Goal: Communication & Community: Answer question/provide support

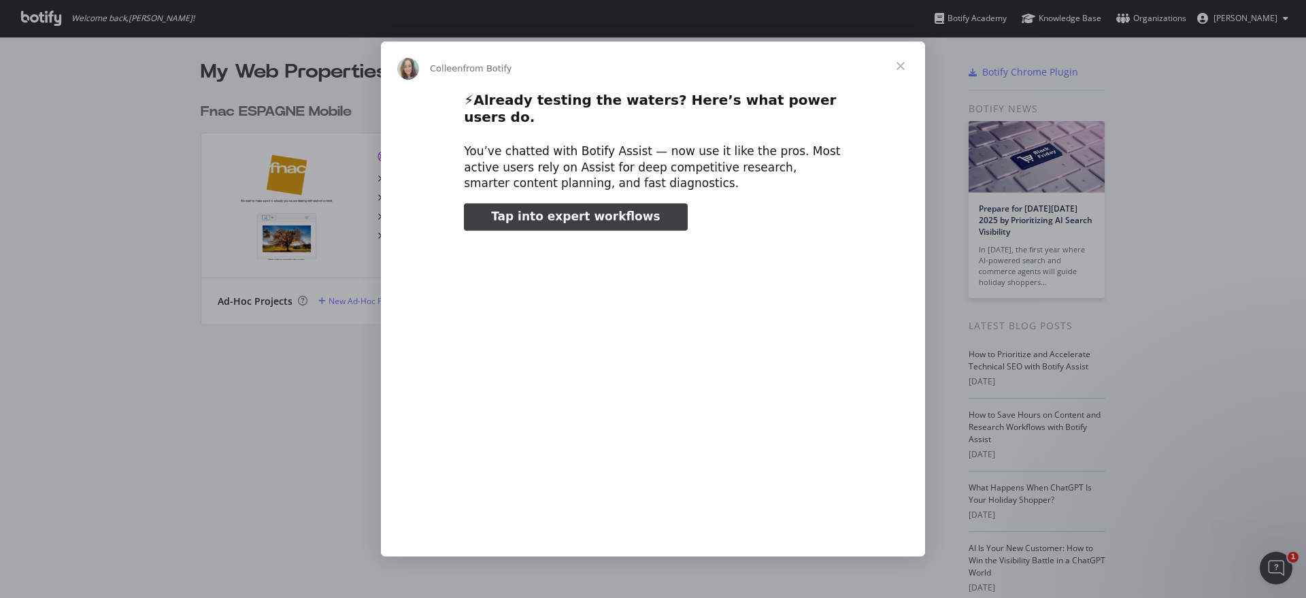
type input "530730"
click at [901, 75] on span "Close" at bounding box center [900, 65] width 49 height 49
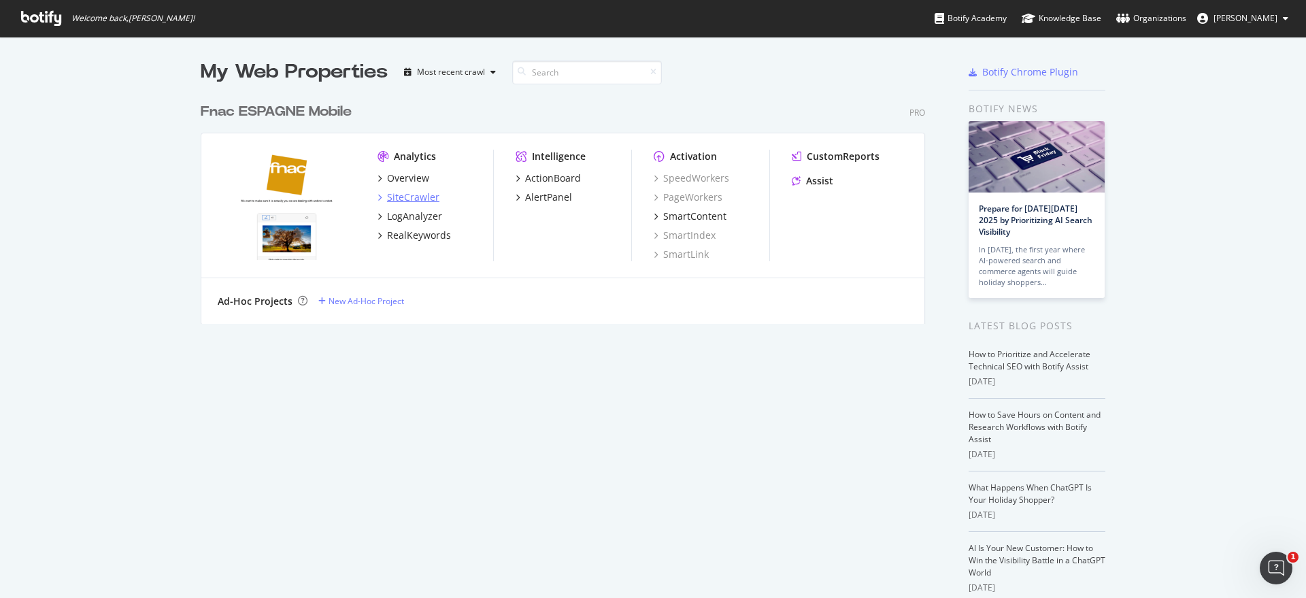
click at [389, 199] on div "SiteCrawler" at bounding box center [413, 197] width 52 height 14
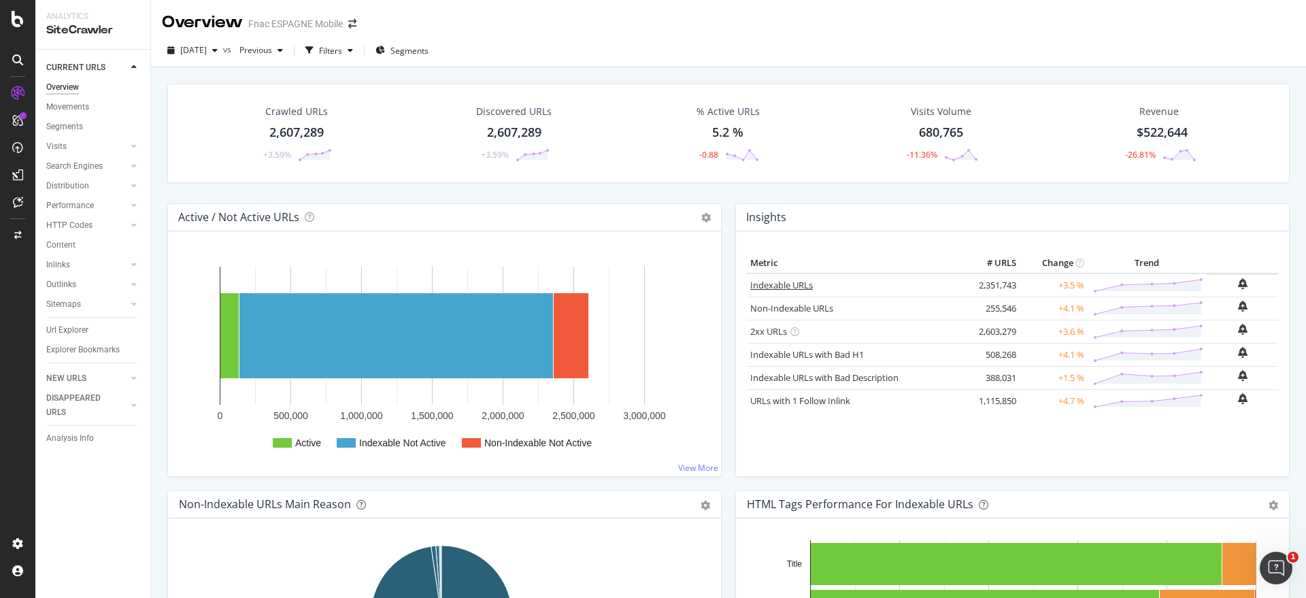
click at [780, 283] on link "Indexable URLs" at bounding box center [781, 285] width 63 height 12
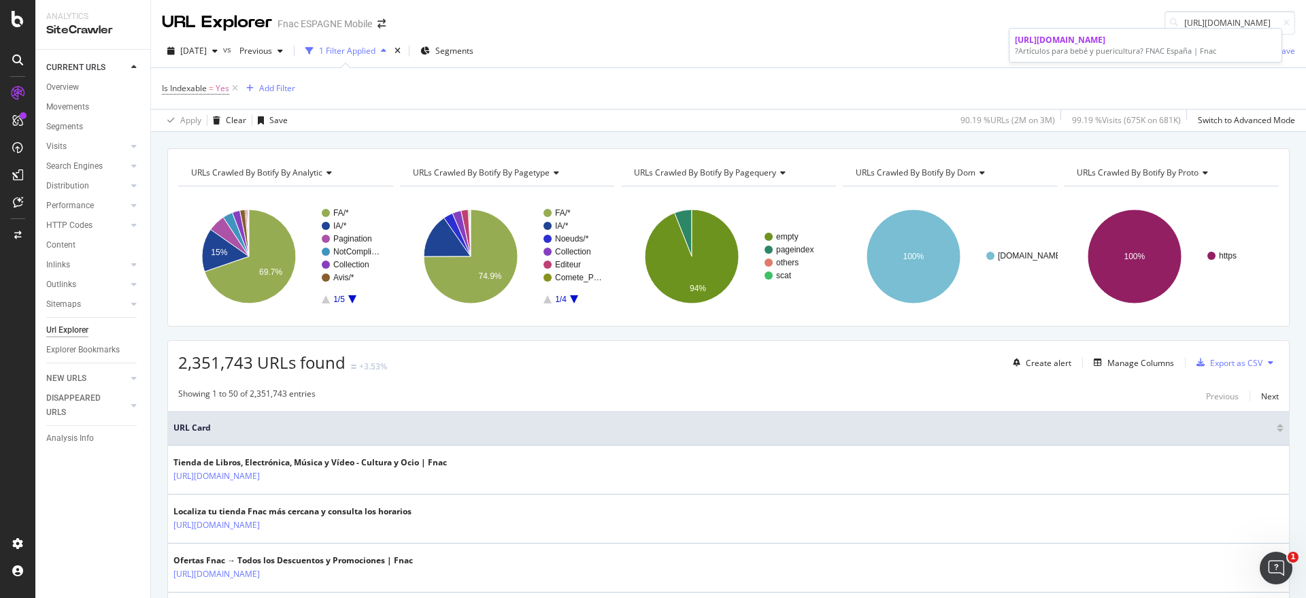
click at [1068, 8] on div "URL Explorer Fnac ESPAGNE Mobile https://www.fnac.es/shi102548/Bebe" at bounding box center [728, 17] width 1155 height 35
drag, startPoint x: 1168, startPoint y: 20, endPoint x: 1305, endPoint y: 48, distance: 139.6
click at [1305, 48] on div "URL Explorer Fnac ESPAGNE Mobile https://www.fnac.es/shi102548/Bebe 2025 Sep. 1…" at bounding box center [728, 299] width 1155 height 598
paste input "Dormitorio/s45944"
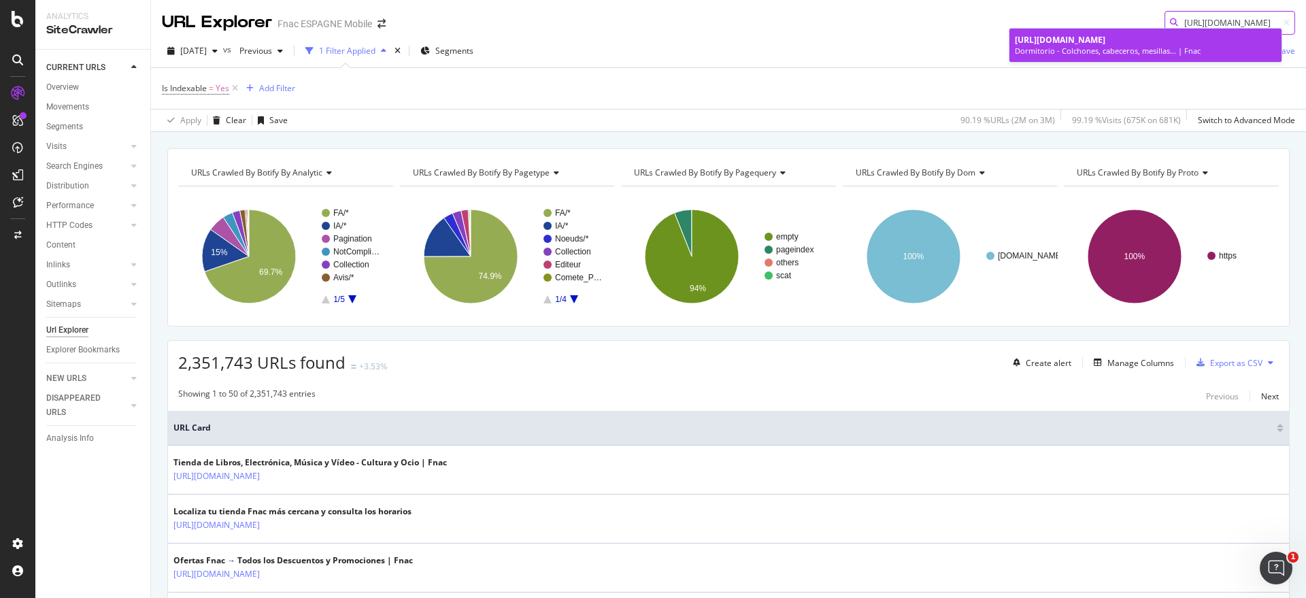
type input "https://www.fnac.es/Dormitorio/s45944"
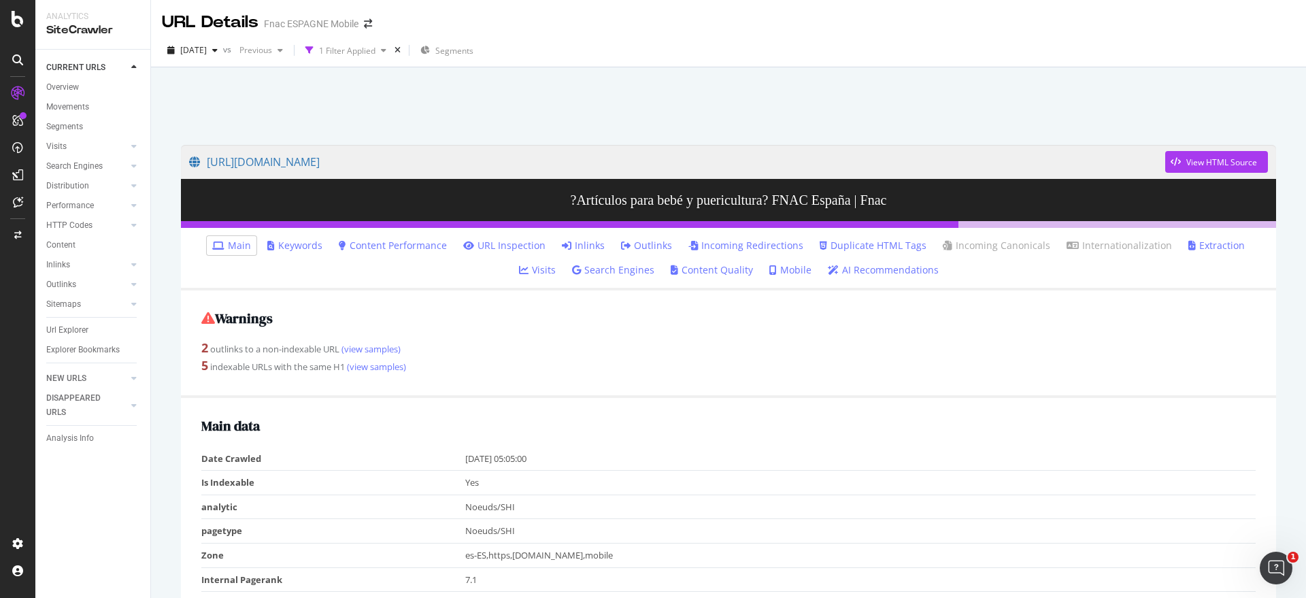
click at [828, 270] on link "AI Recommendations" at bounding box center [883, 270] width 111 height 14
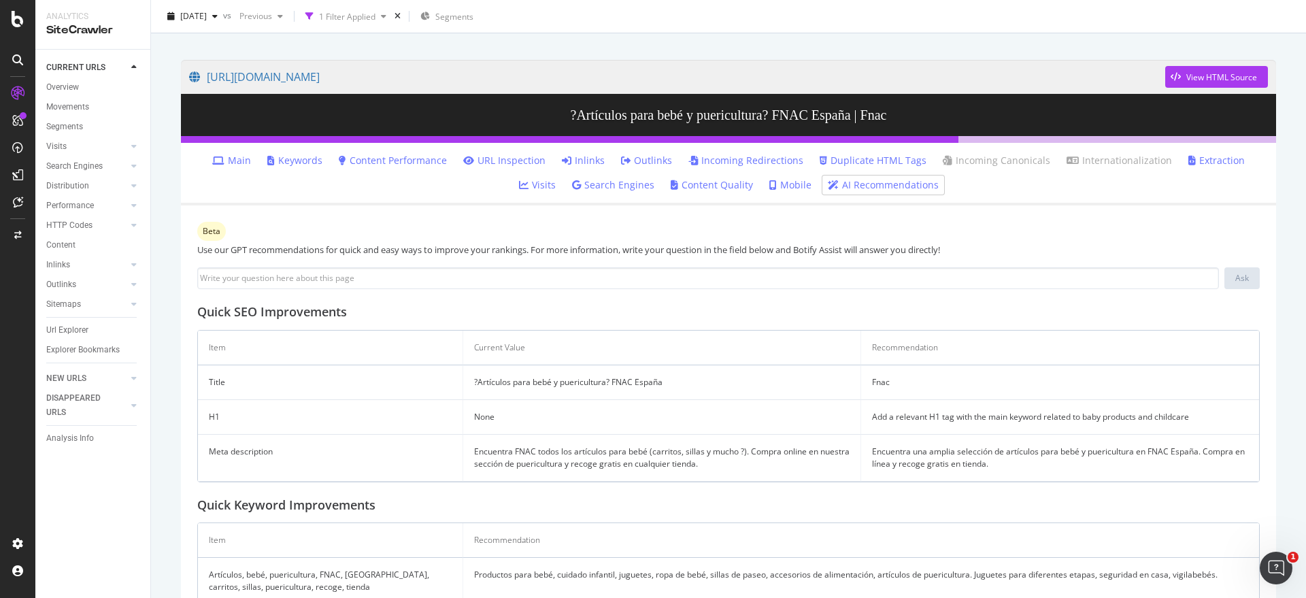
scroll to position [169, 0]
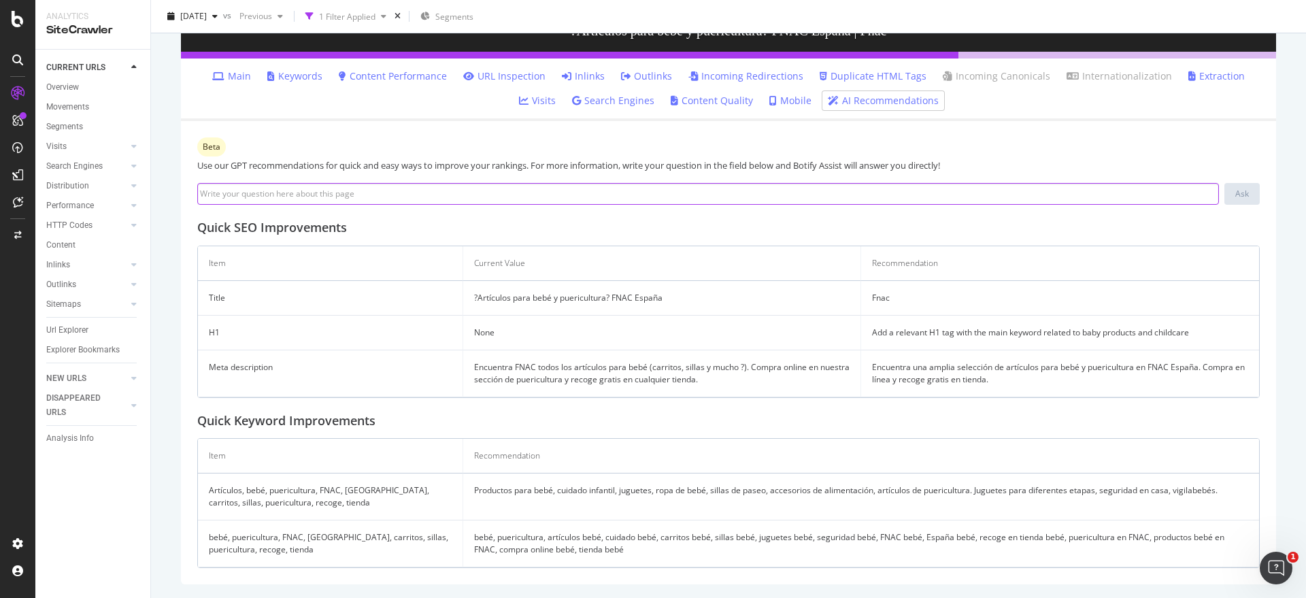
click at [218, 192] on input at bounding box center [707, 194] width 1021 height 22
type input "mejorame el title y la meta"
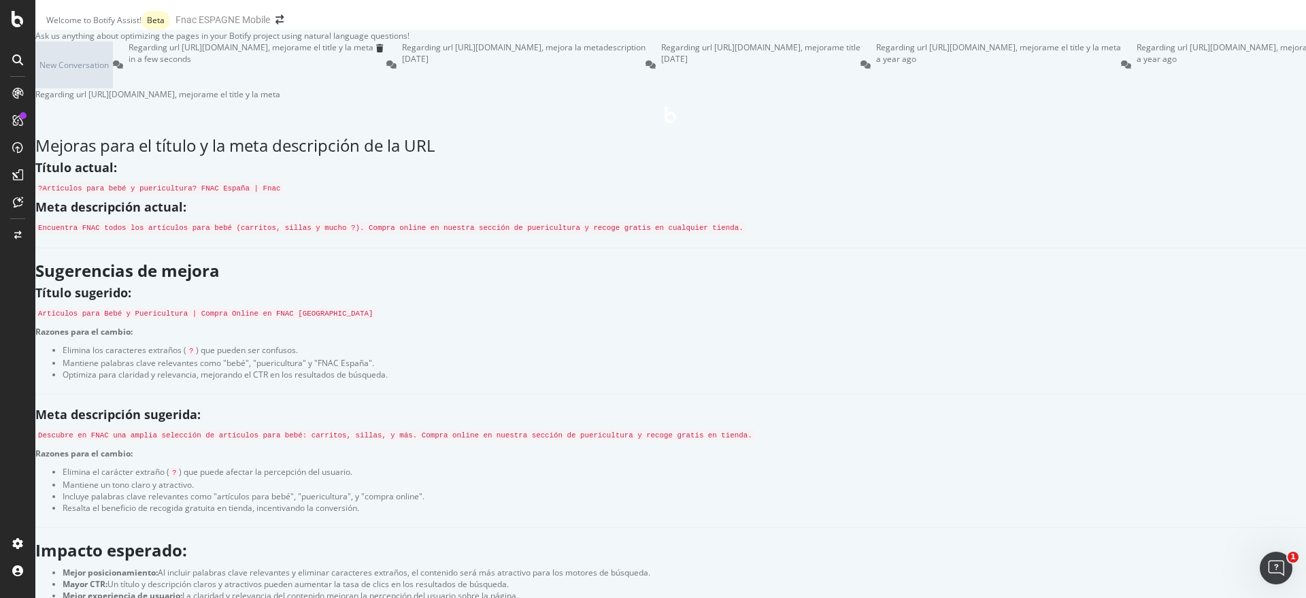
scroll to position [340, 0]
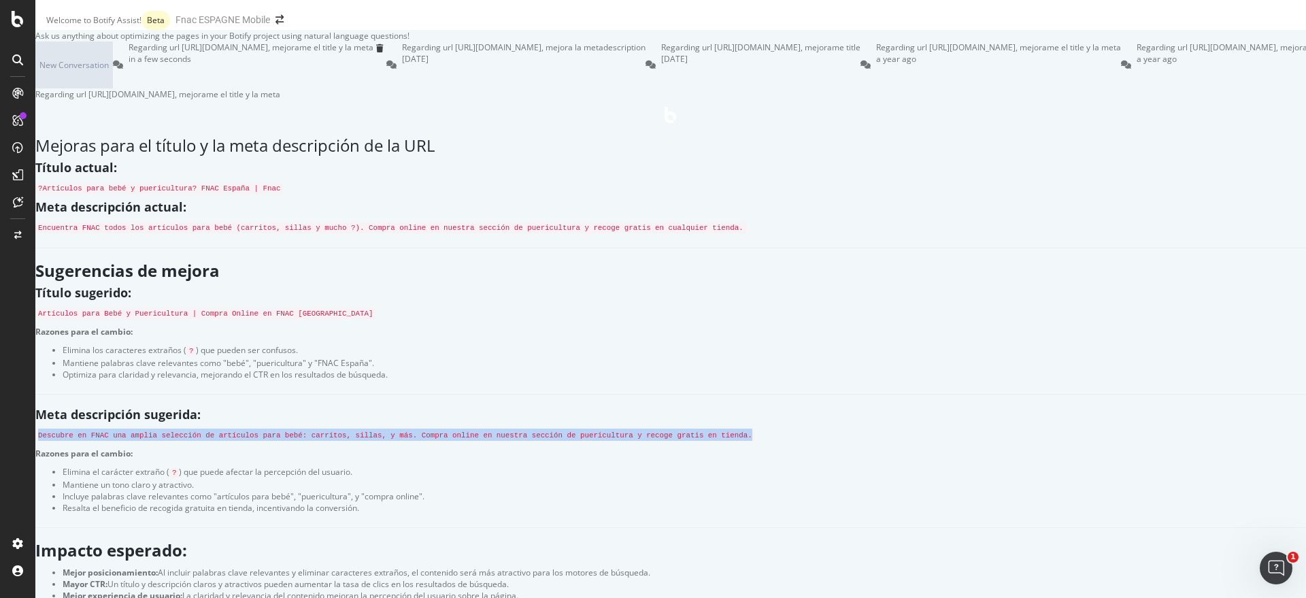
drag, startPoint x: 448, startPoint y: 388, endPoint x: 542, endPoint y: 403, distance: 95.0
click at [542, 430] on code "Descubre en FNAC una amplia selección de artículos para bebé: carritos, sillas,…" at bounding box center [394, 435] width 719 height 11
copy code "Descubre en FNAC una amplia selección de artículos para bebé: carritos, sillas,…"
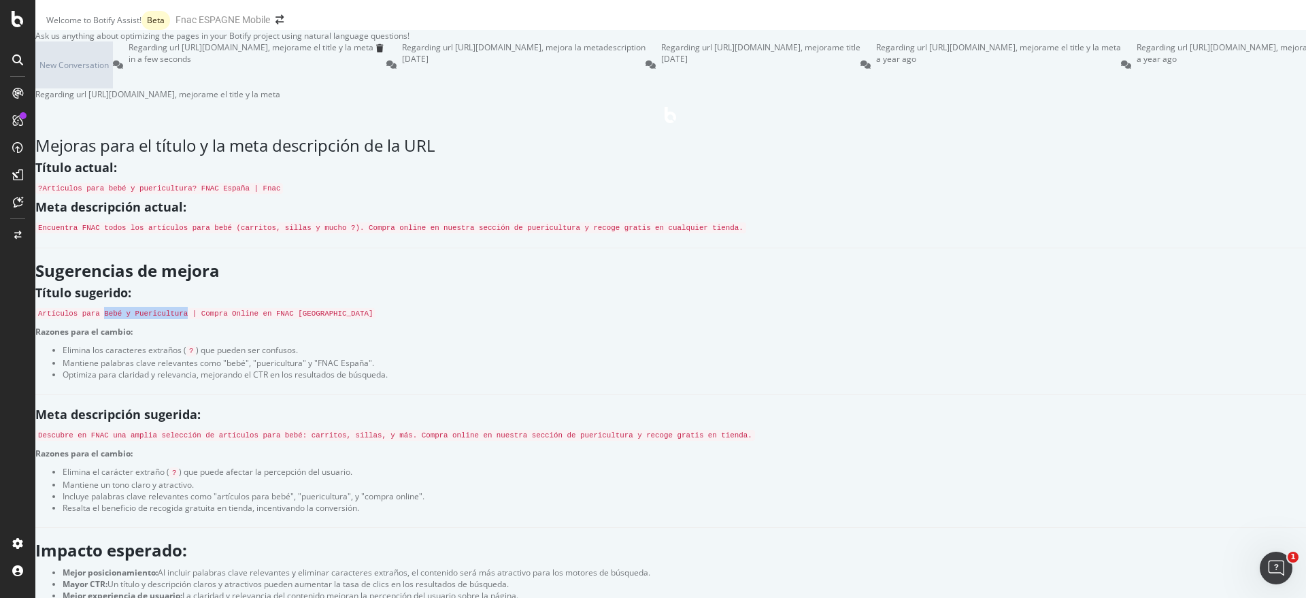
drag, startPoint x: 588, startPoint y: 149, endPoint x: 706, endPoint y: 596, distance: 462.8
click at [375, 308] on code "Artículos para Bebé y Puericultura | Compra Online en FNAC [GEOGRAPHIC_DATA]" at bounding box center [205, 313] width 340 height 11
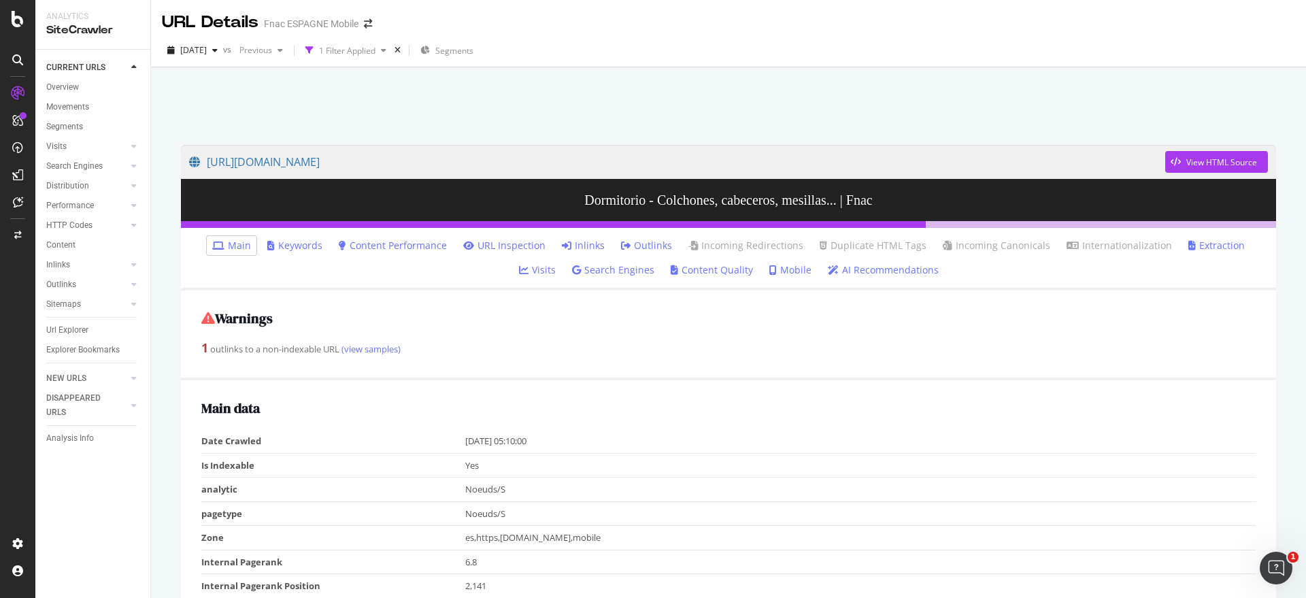
click at [861, 271] on link "AI Recommendations" at bounding box center [883, 270] width 111 height 14
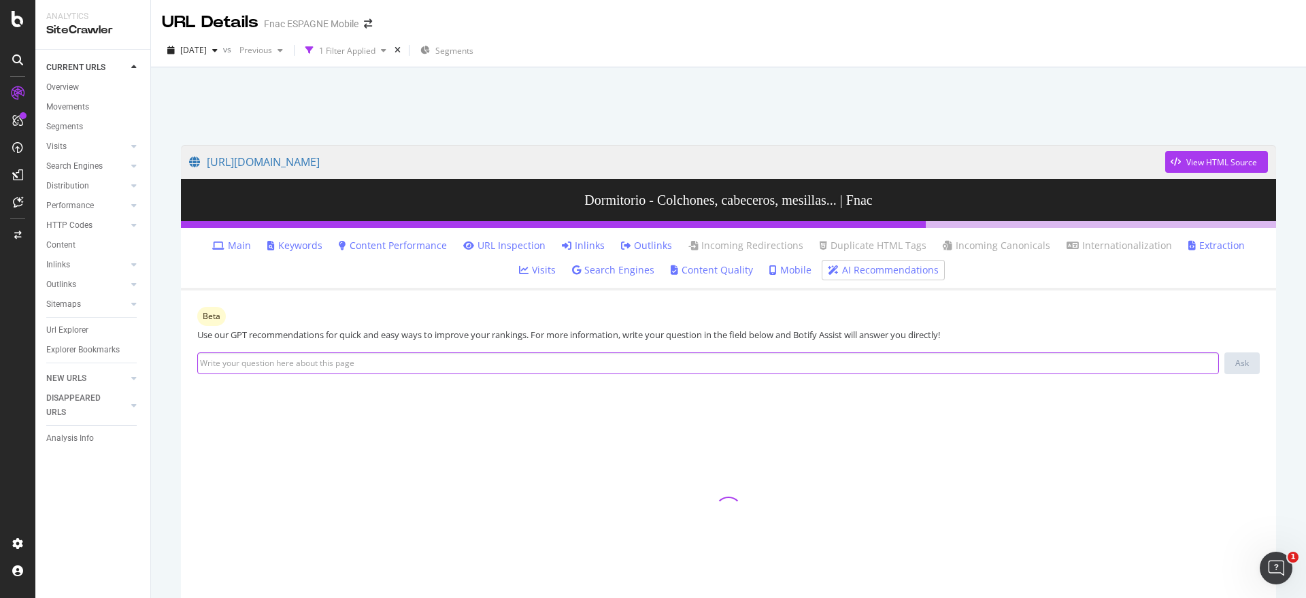
click at [257, 360] on input at bounding box center [707, 363] width 1021 height 22
type input "mejorame el title y la meta"
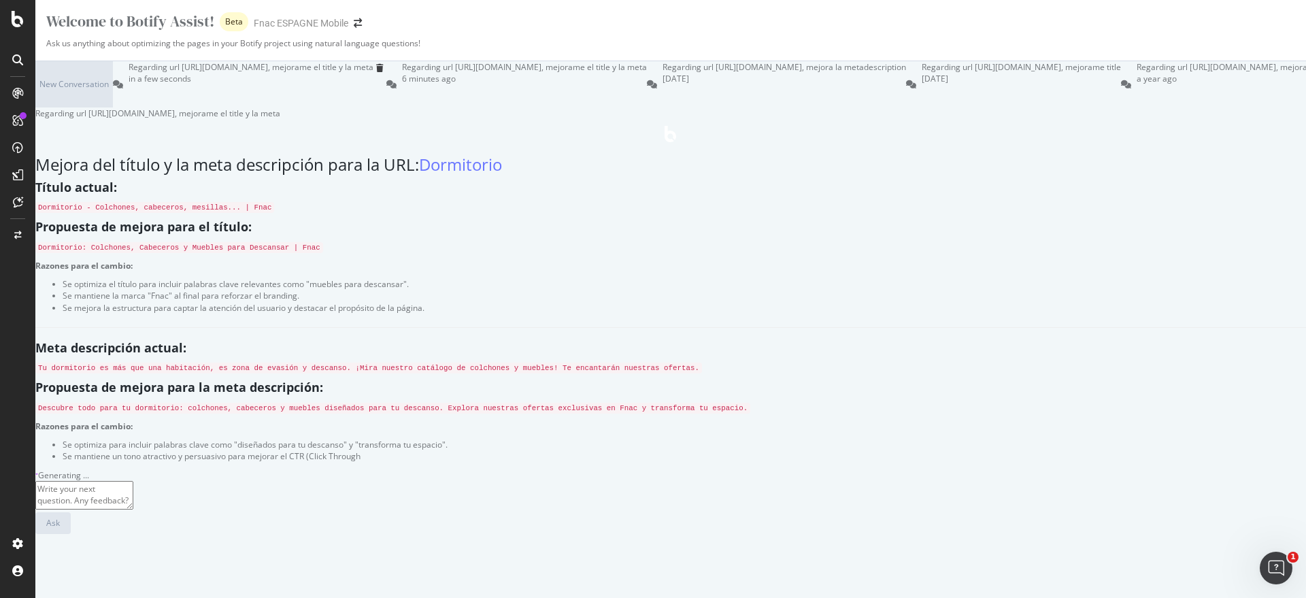
scroll to position [170, 0]
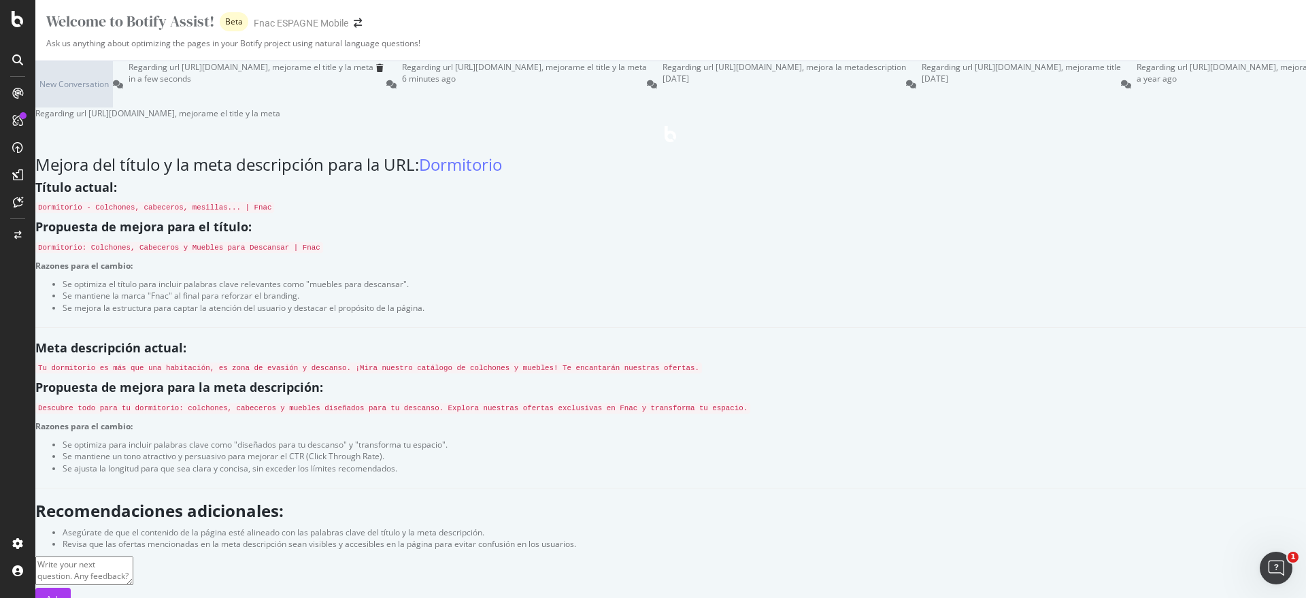
click at [133, 565] on textarea at bounding box center [84, 570] width 98 height 29
type textarea "a"
type textarea "haz el titel un poco mas corto"
drag, startPoint x: 617, startPoint y: 411, endPoint x: 447, endPoint y: 411, distance: 170.0
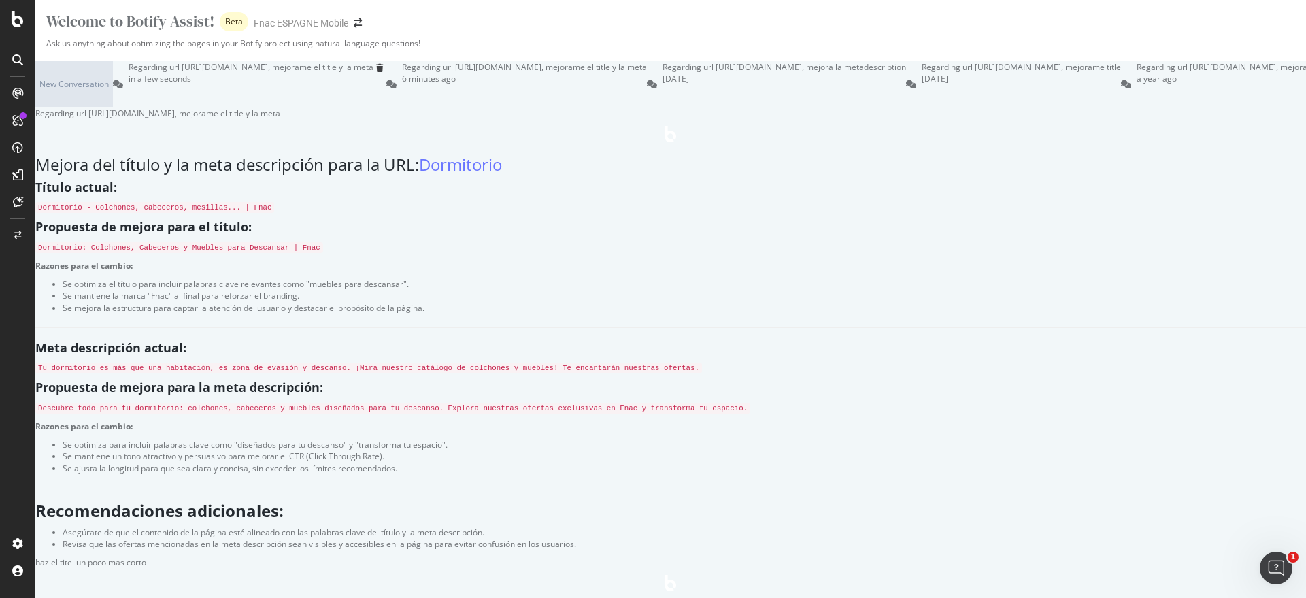
copy code "Dormitorio: Colchones, Cabeceros y Muebles"
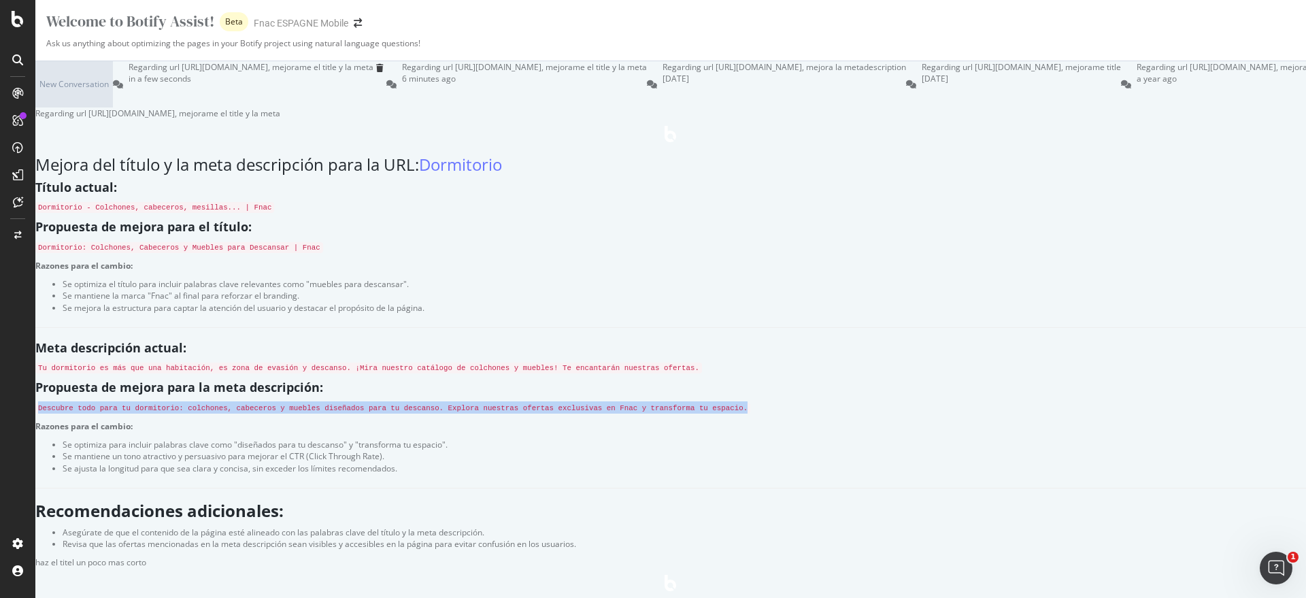
drag, startPoint x: 449, startPoint y: 265, endPoint x: 539, endPoint y: 280, distance: 91.0
click at [539, 401] on p "Descubre todo para tu dormitorio: colchones, cabeceros y muebles diseñados para…" at bounding box center [670, 407] width 1270 height 12
copy code "Descubre todo para tu dormitorio: colchones, cabeceros y muebles diseñados para…"
